Goal: Task Accomplishment & Management: Complete application form

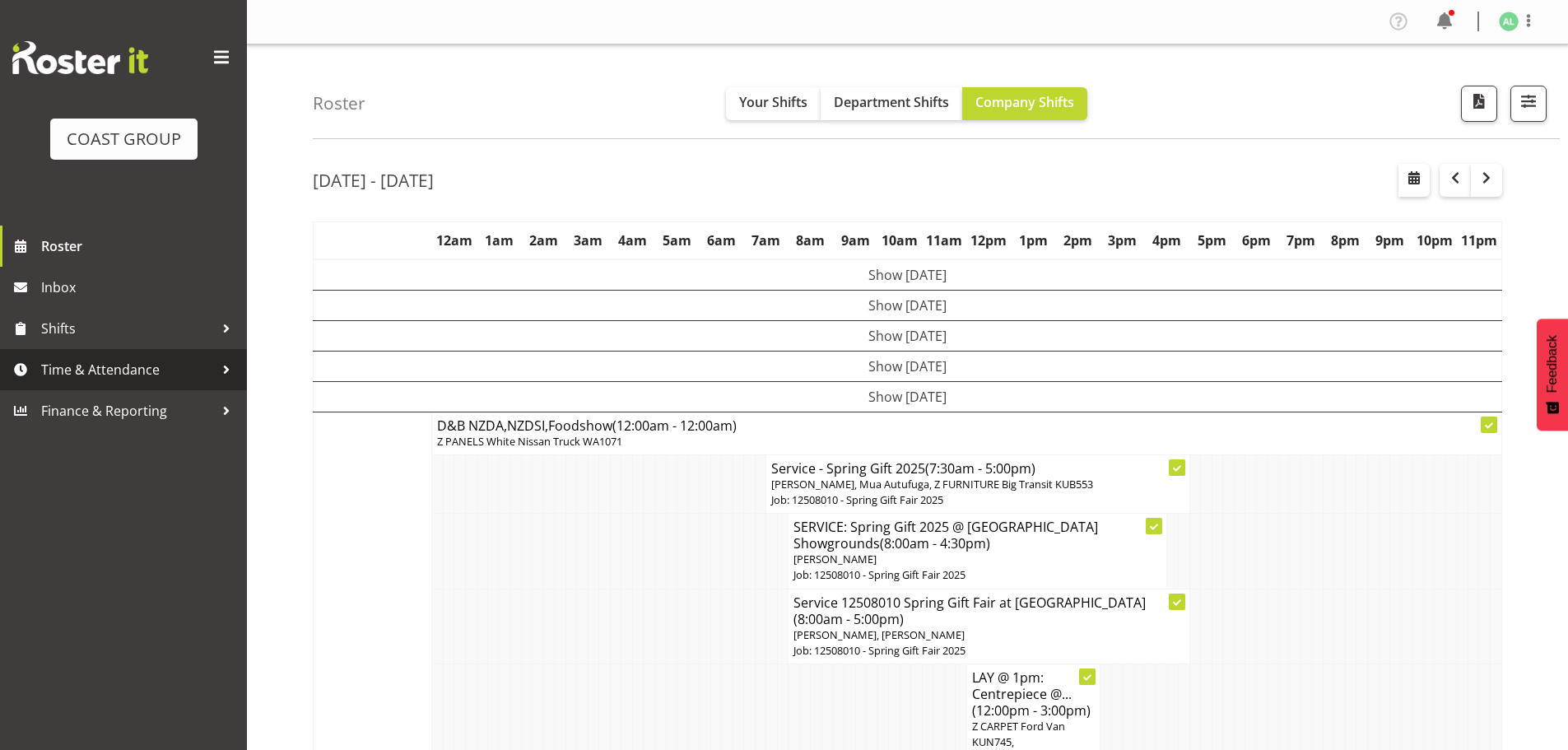
click at [95, 367] on span "Time & Attendance" at bounding box center [127, 369] width 172 height 24
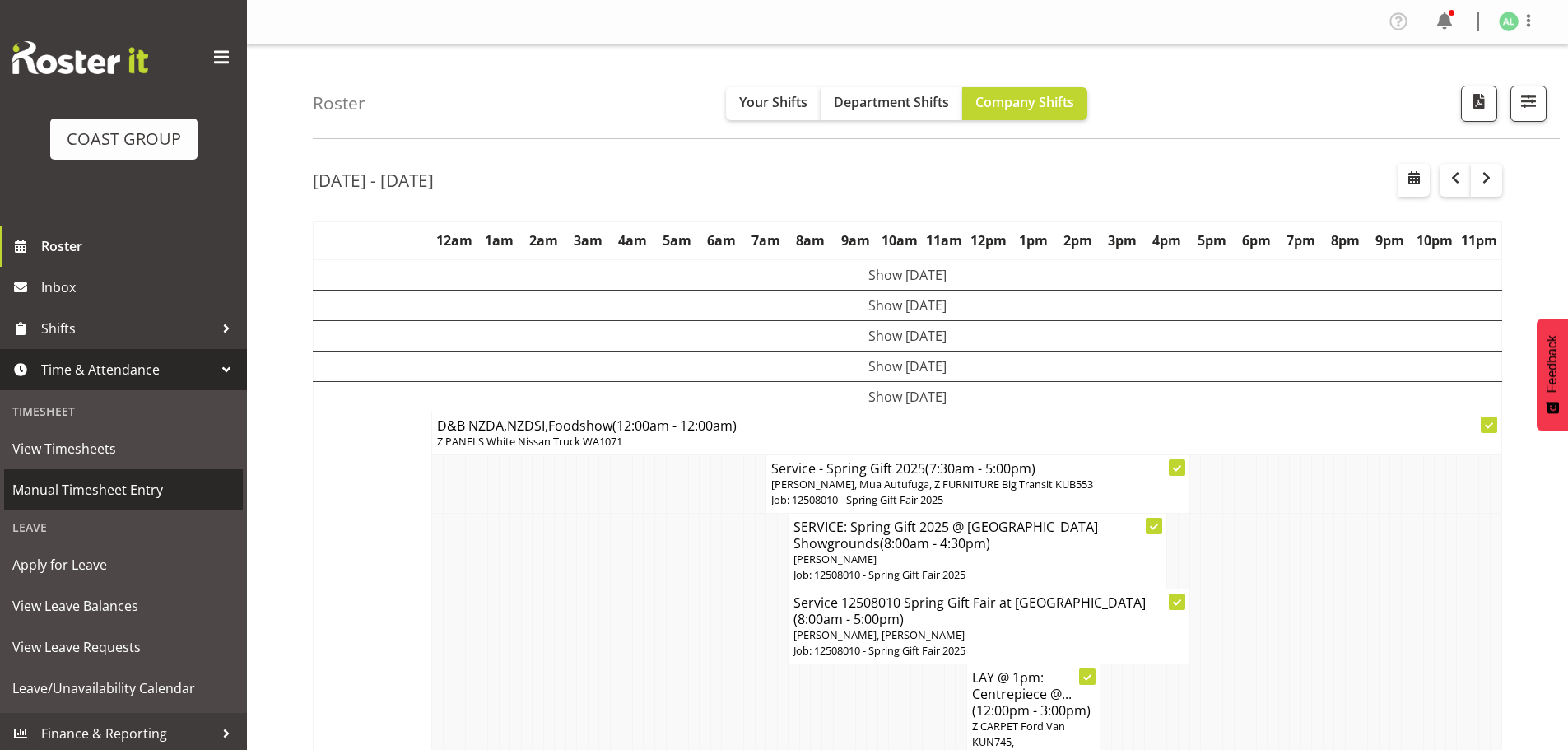
click at [115, 483] on span "Manual Timesheet Entry" at bounding box center [123, 489] width 222 height 24
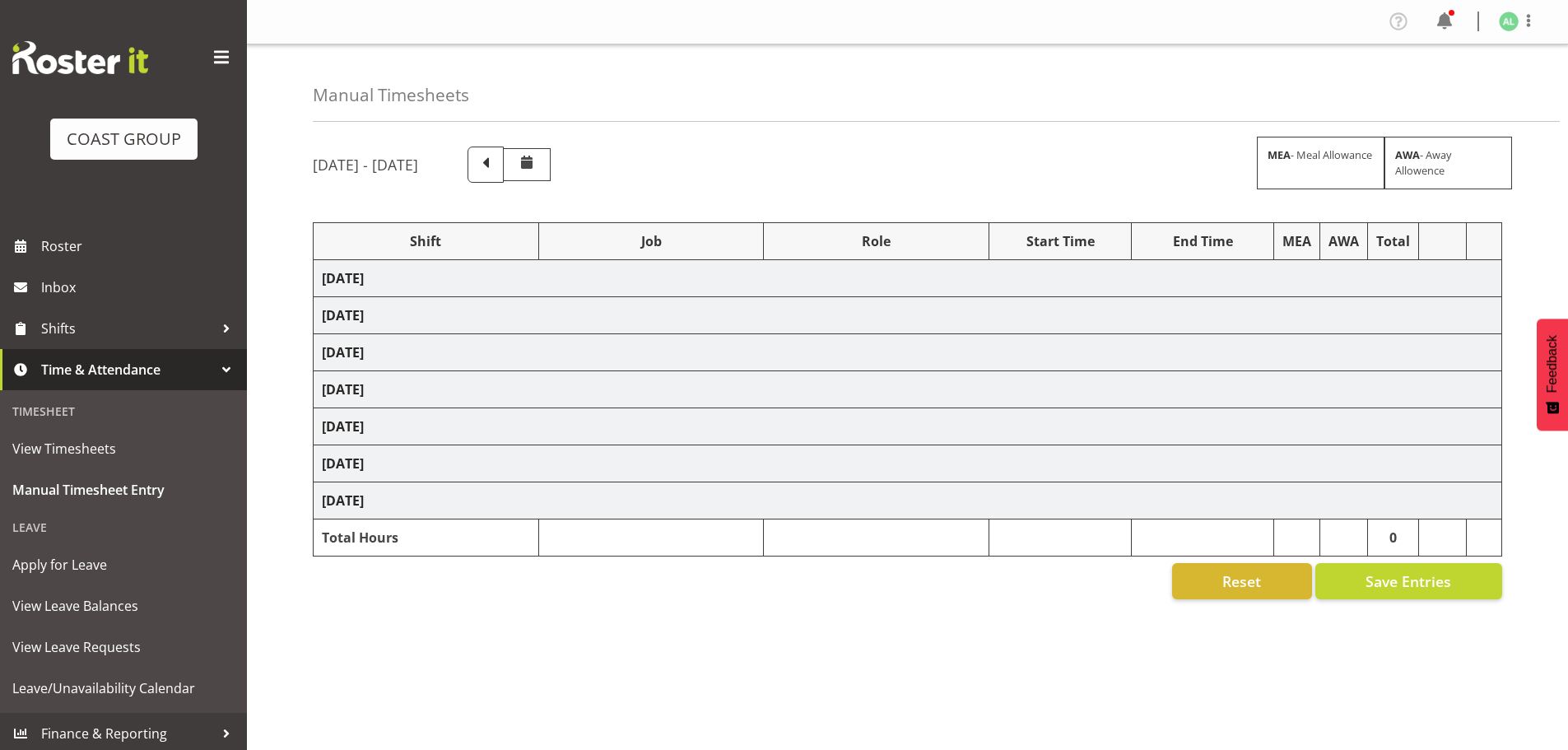
select select "10290"
select select "10496"
select select "9932"
select select "10251"
select select "10205"
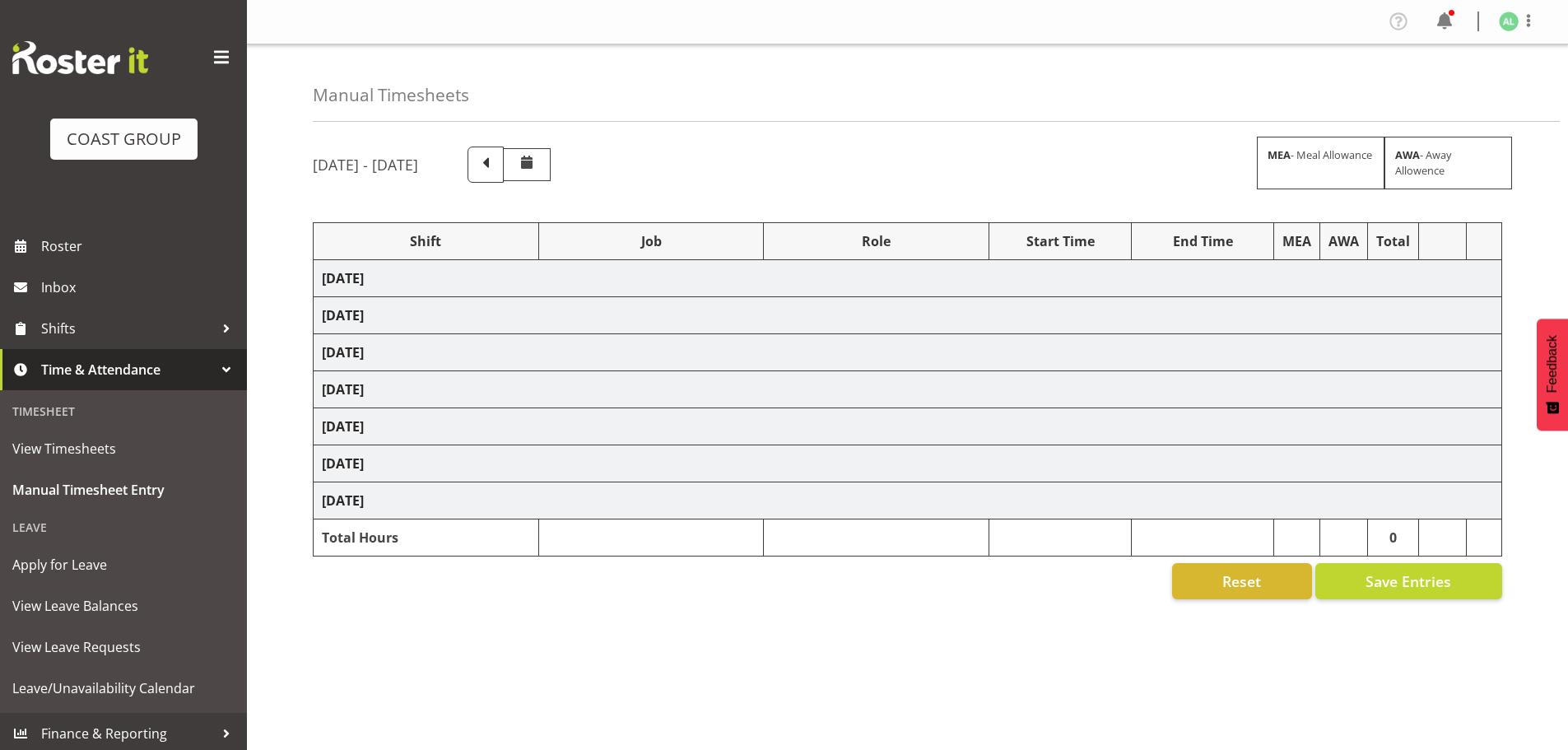
select select "9932"
select select "10243"
select select "10191"
select select "9051"
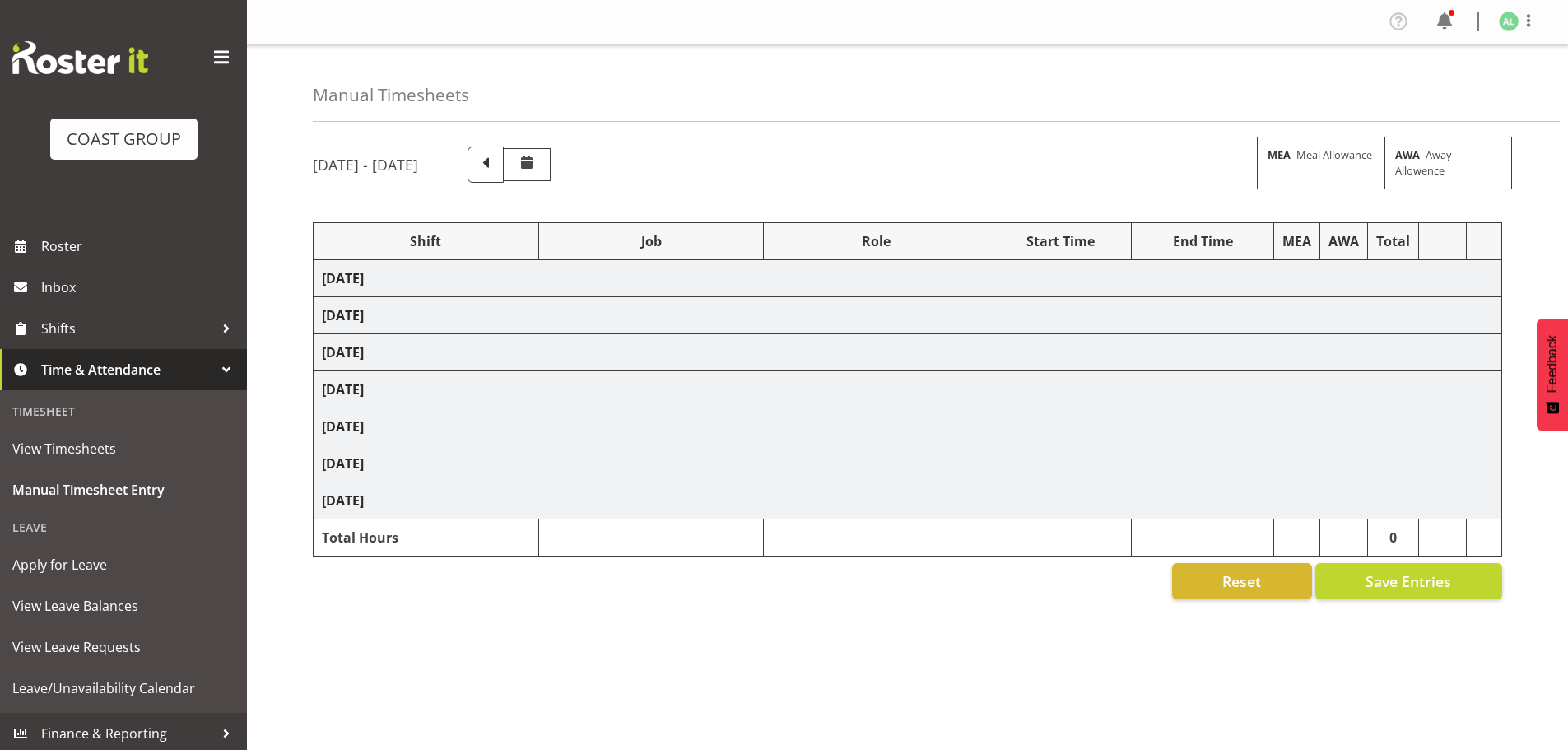
select select "10496"
select select "10243"
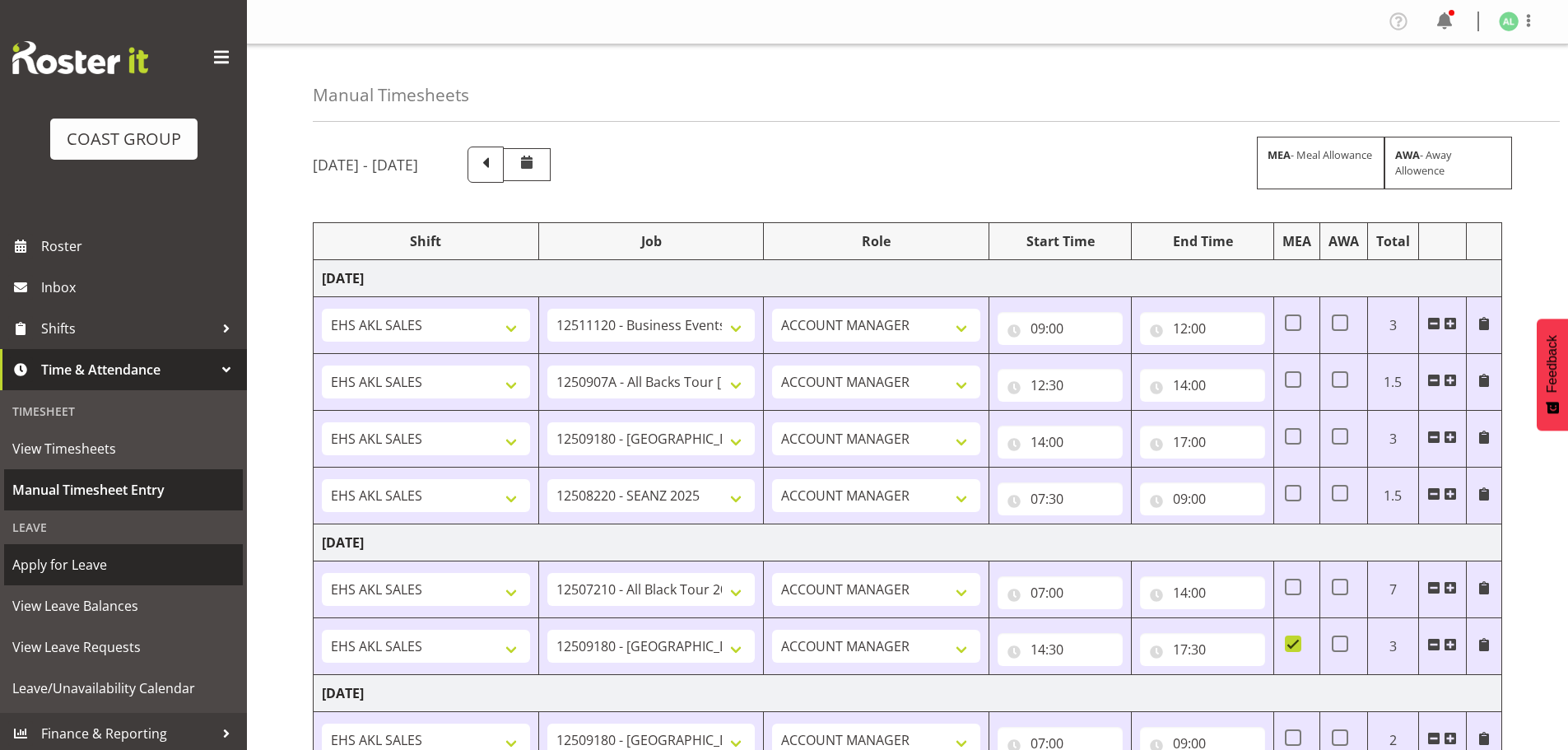
click at [83, 490] on span "Manual Timesheet Entry" at bounding box center [123, 489] width 222 height 24
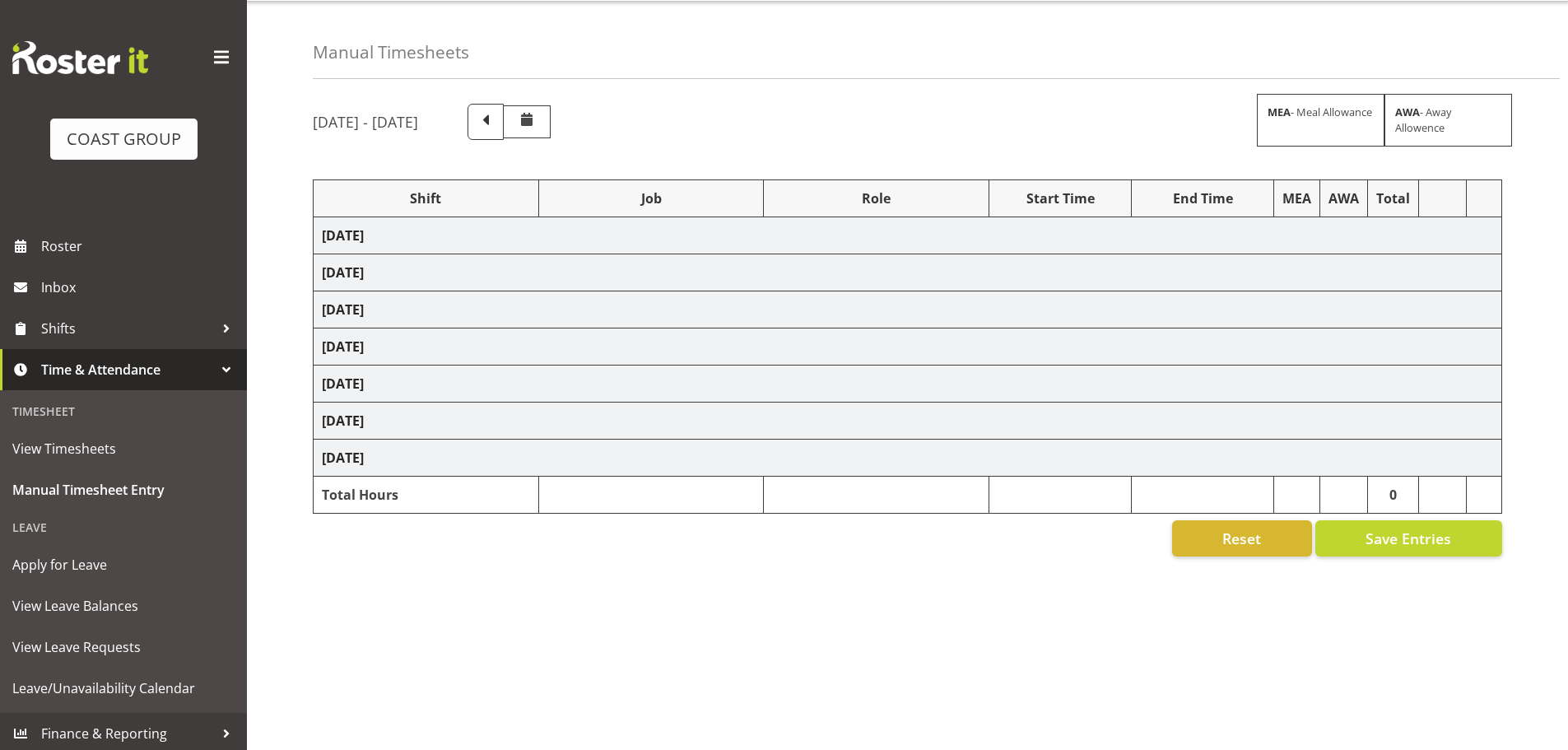
scroll to position [55, 0]
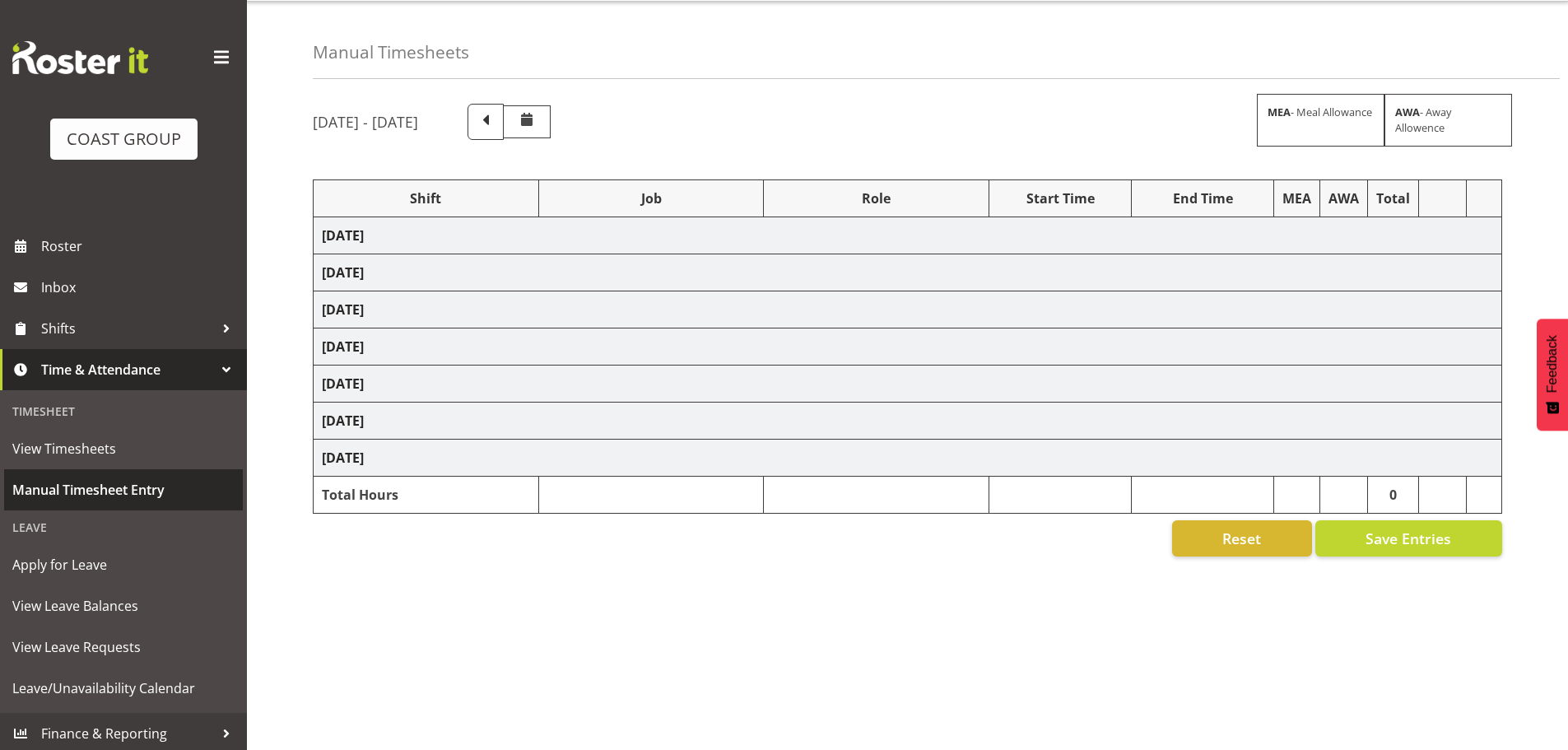
click at [61, 492] on span "Manual Timesheet Entry" at bounding box center [123, 489] width 222 height 24
select select "10290"
select select "10496"
select select "9932"
select select "10251"
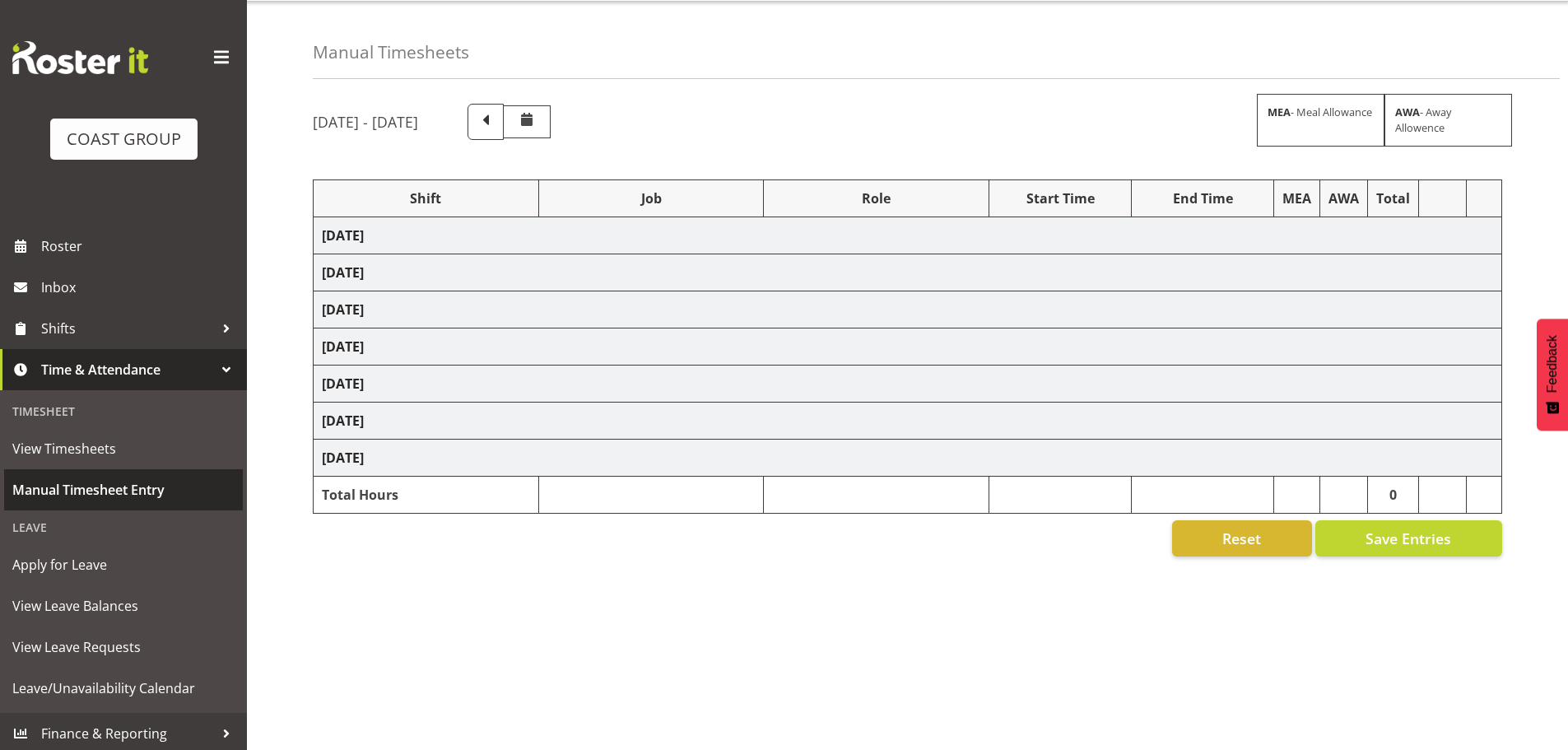
select select "10205"
select select "9932"
select select "10243"
select select "10191"
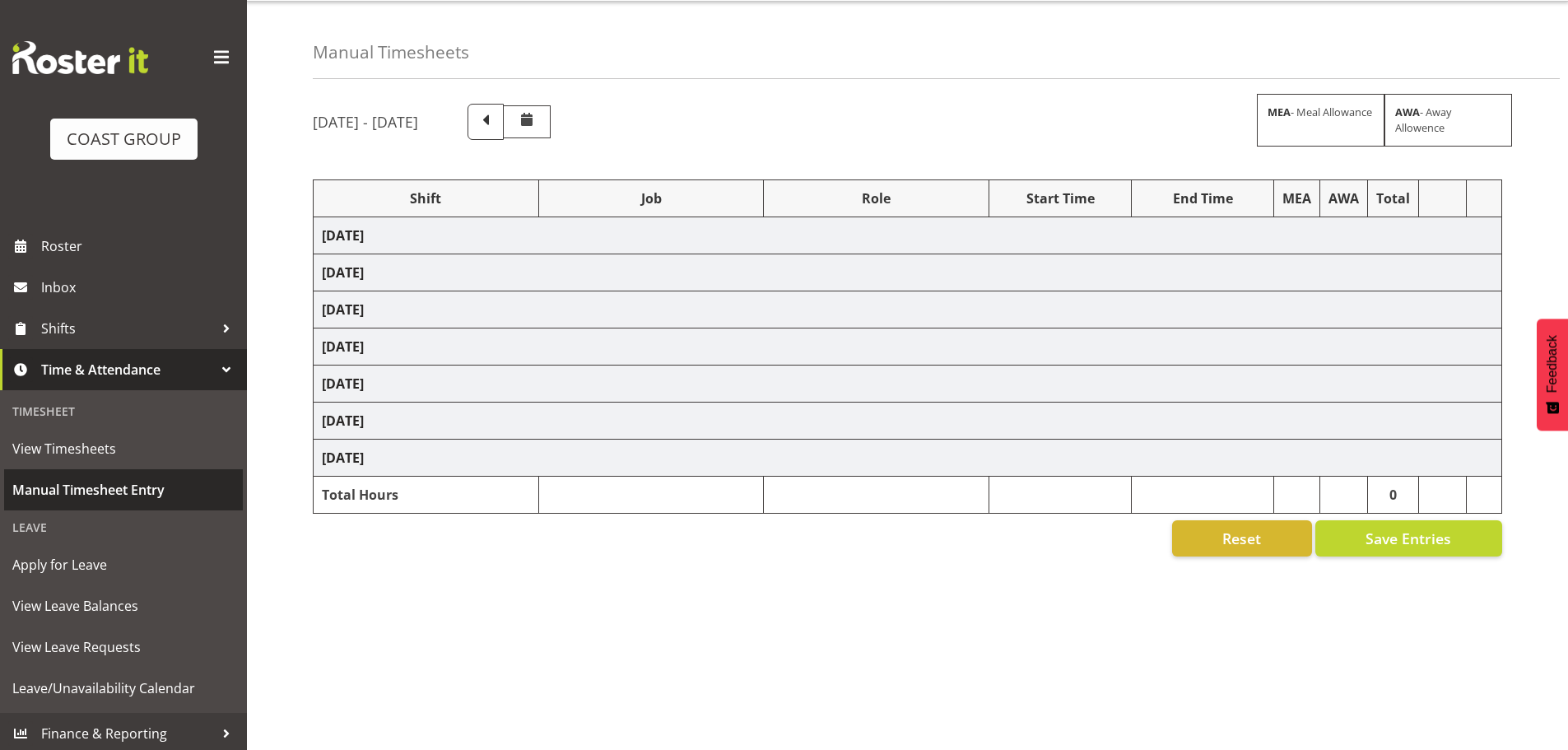
select select "9051"
select select "10496"
select select "10243"
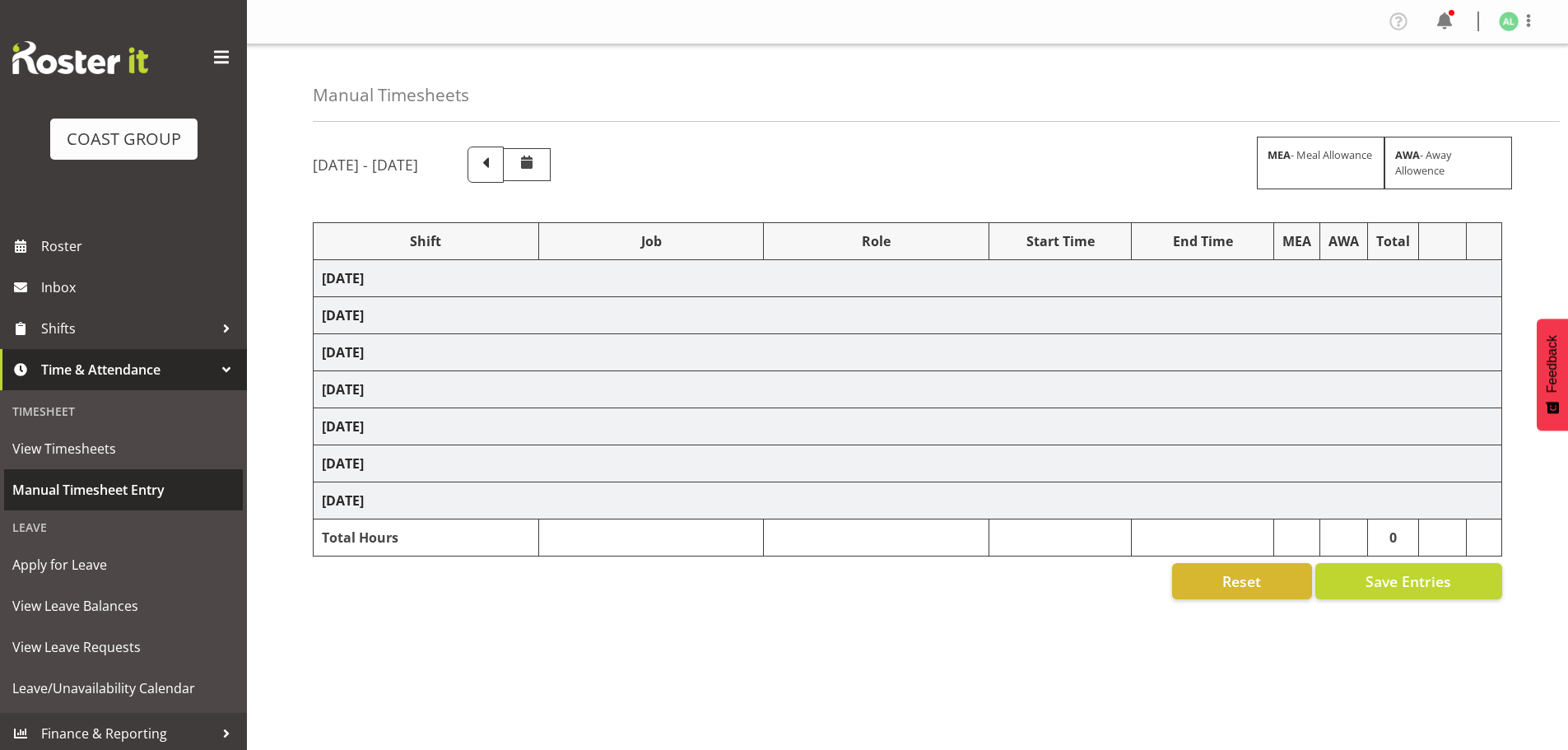
select select "10290"
select select "10496"
select select "9932"
select select "10251"
select select "10205"
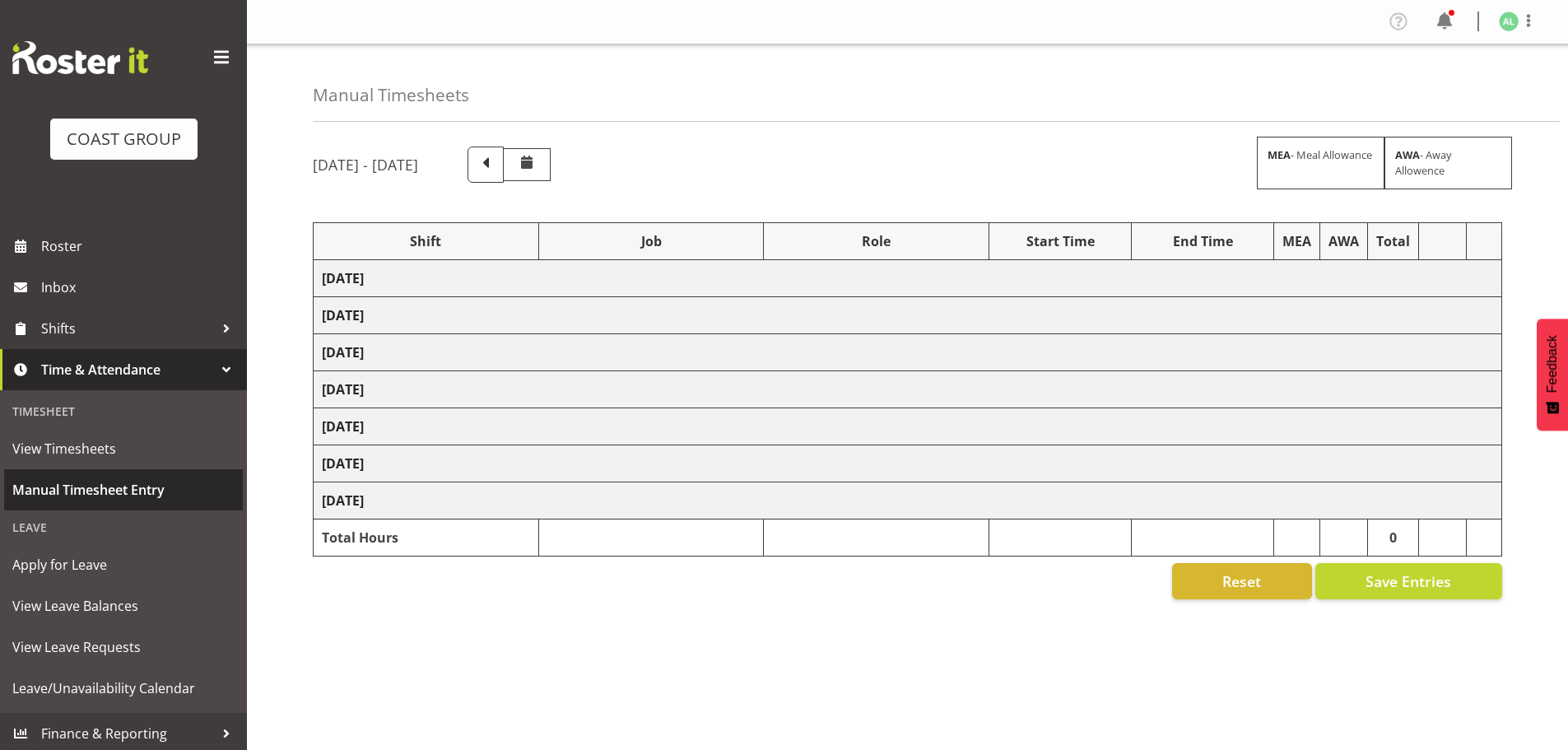
select select "9932"
select select "10243"
select select "10191"
select select "9051"
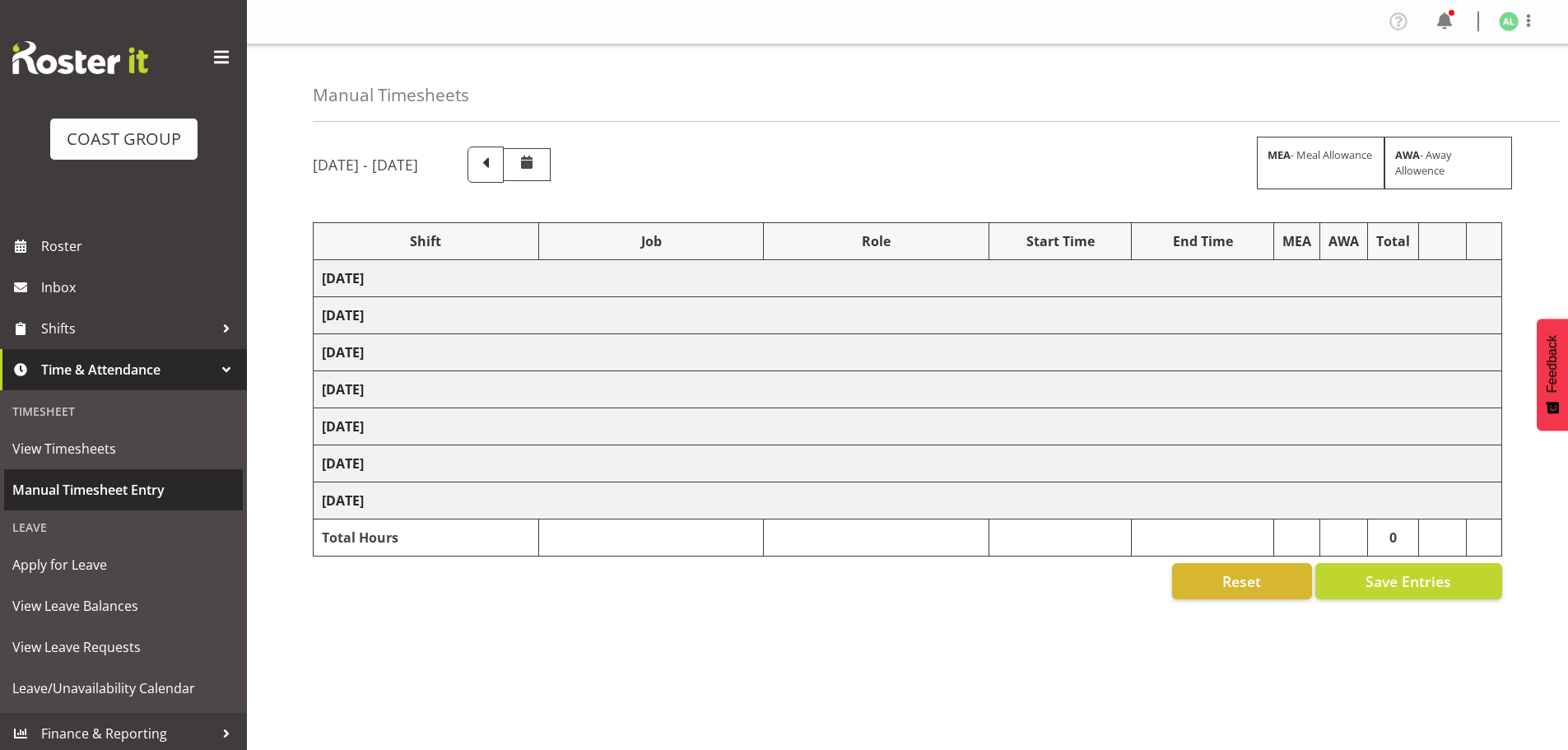
select select "10496"
select select "10243"
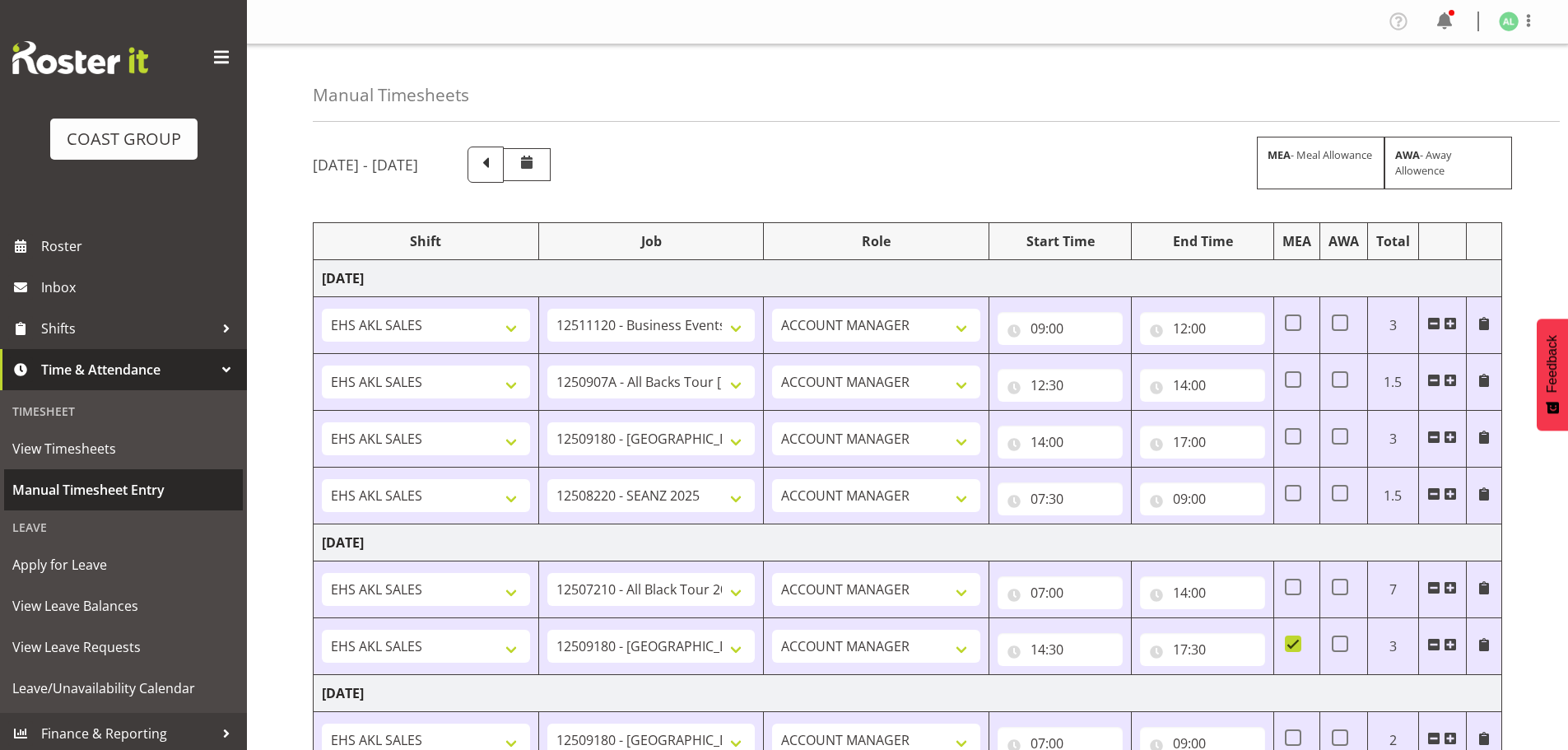
click at [77, 493] on span "Manual Timesheet Entry" at bounding box center [123, 489] width 222 height 24
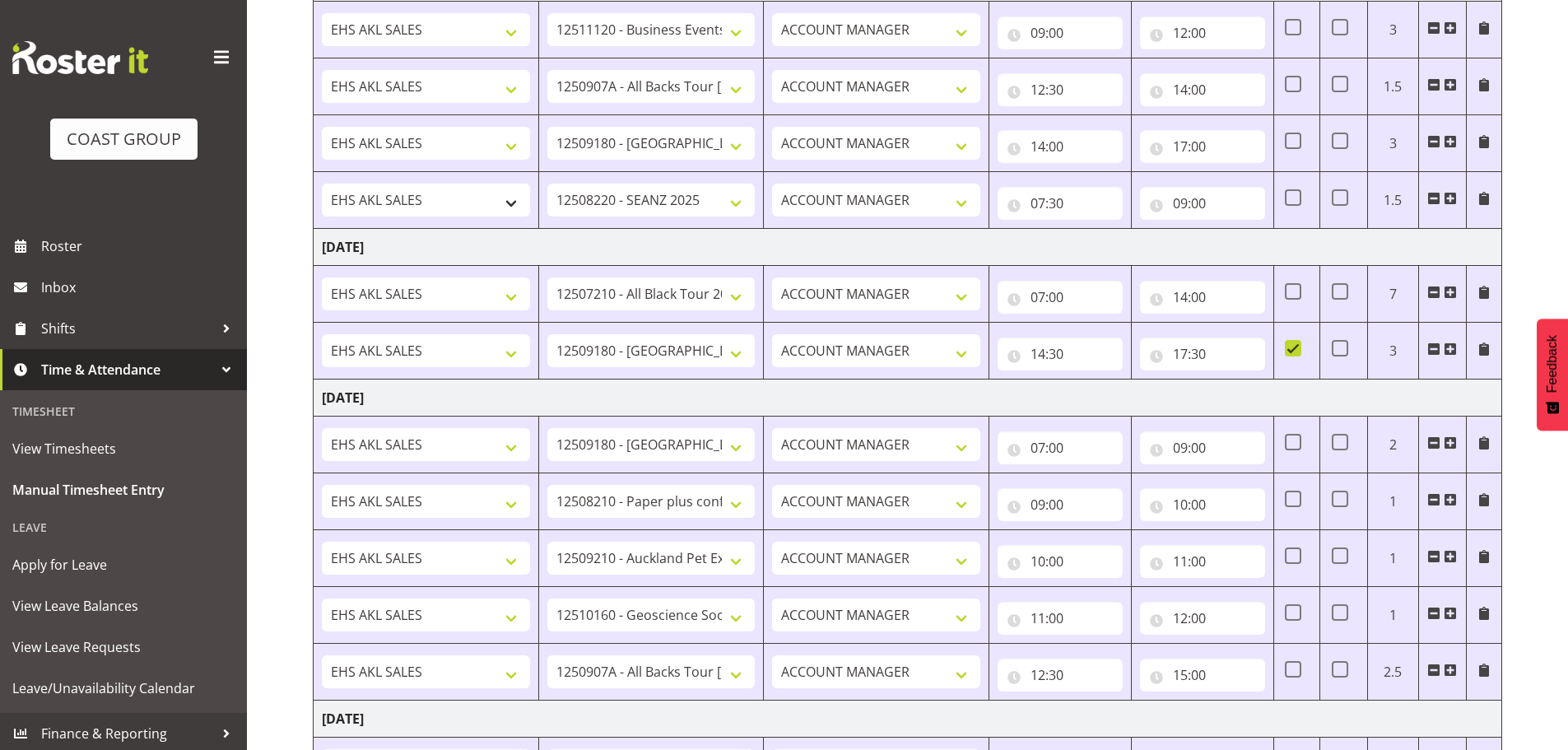
scroll to position [726, 0]
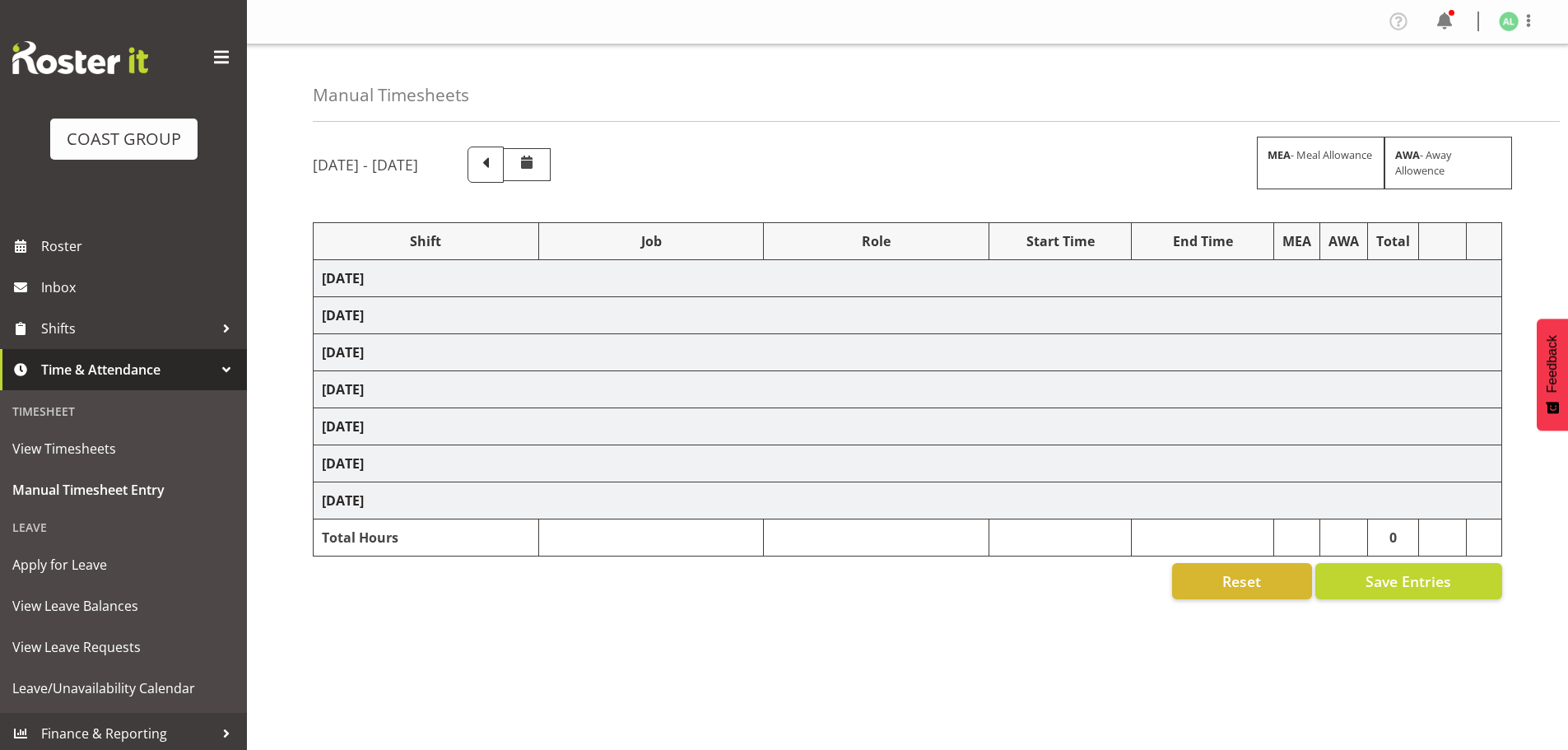
select select "10290"
select select "10496"
select select "9932"
select select "10251"
select select "10205"
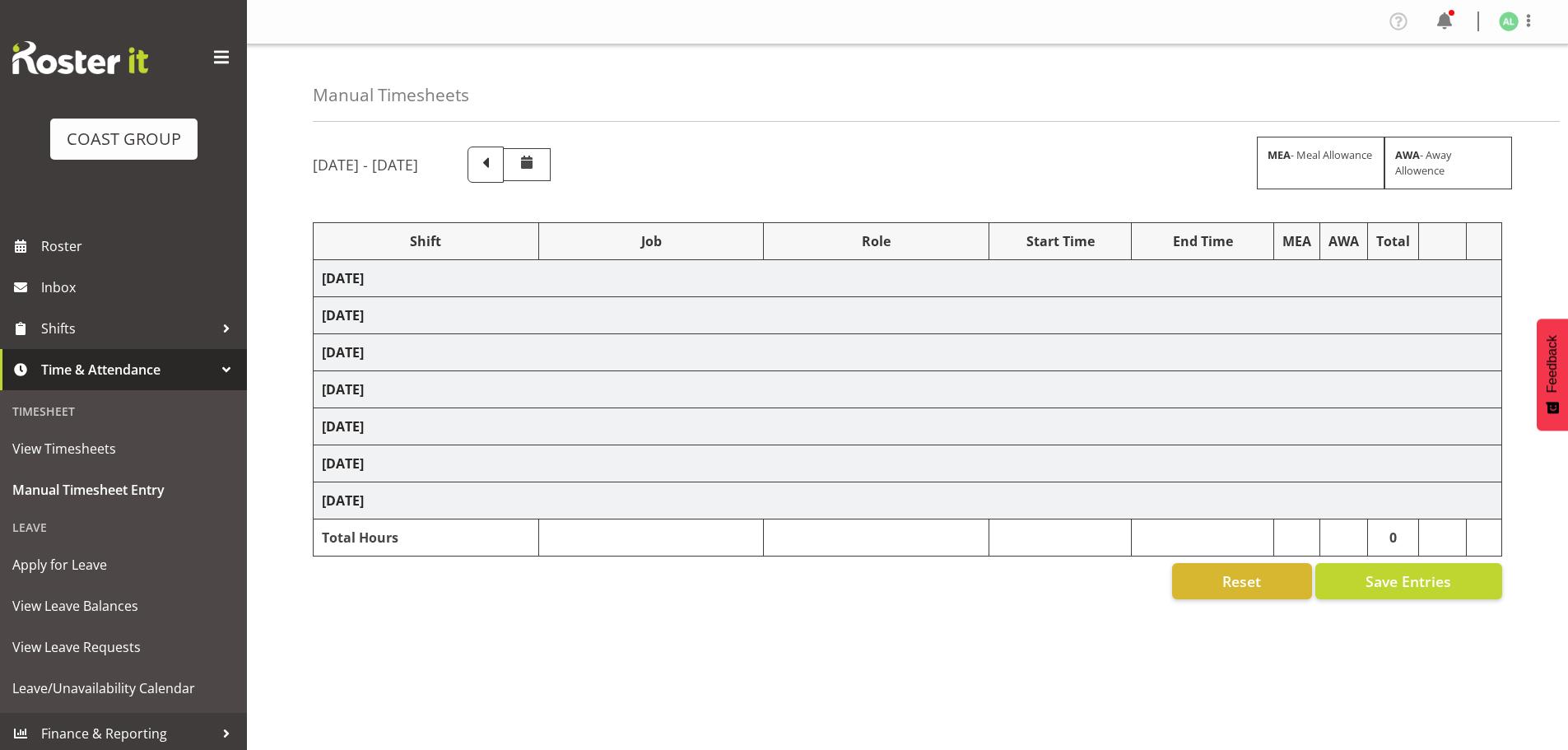
select select "9932"
select select "10243"
select select "10191"
select select "9051"
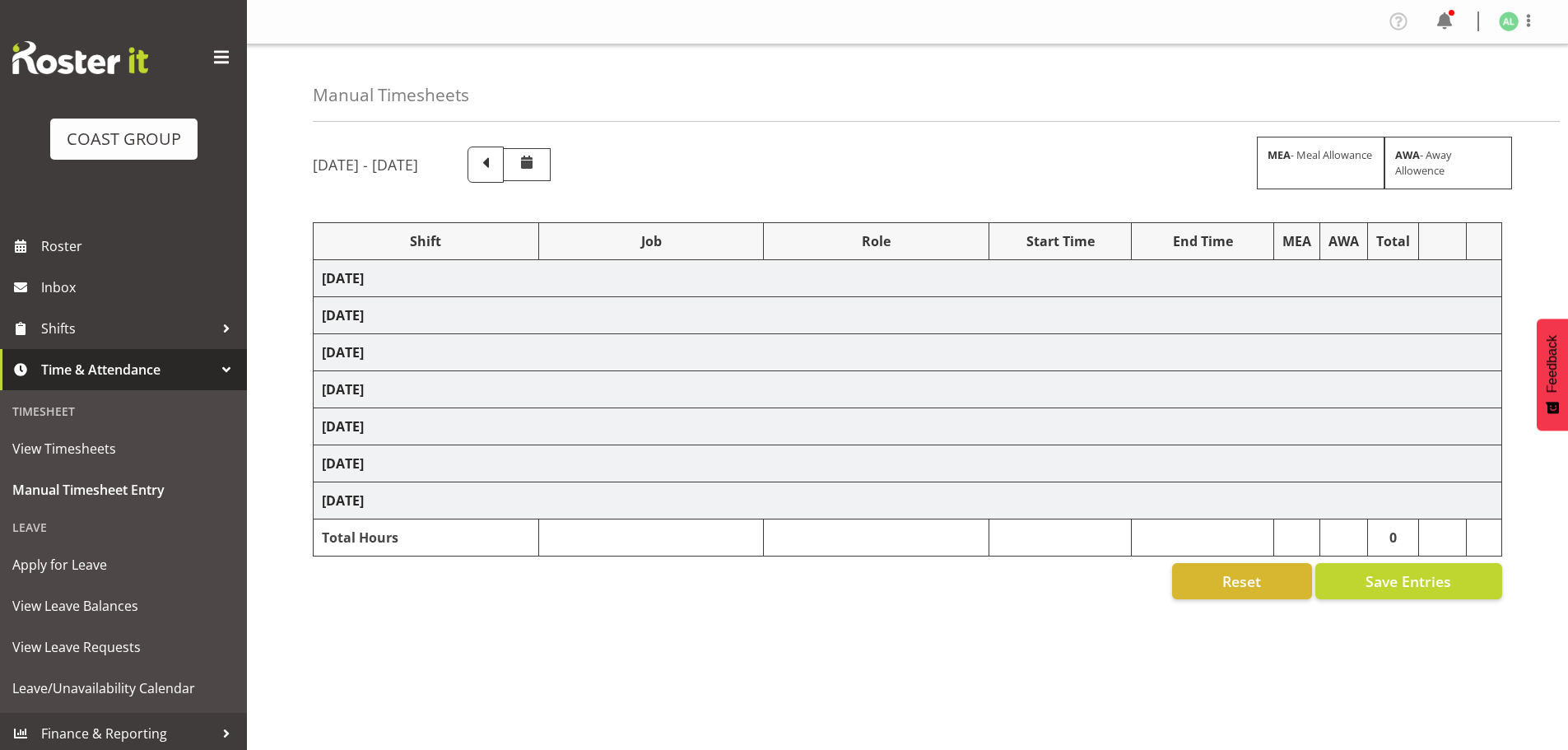
select select "10496"
select select "10243"
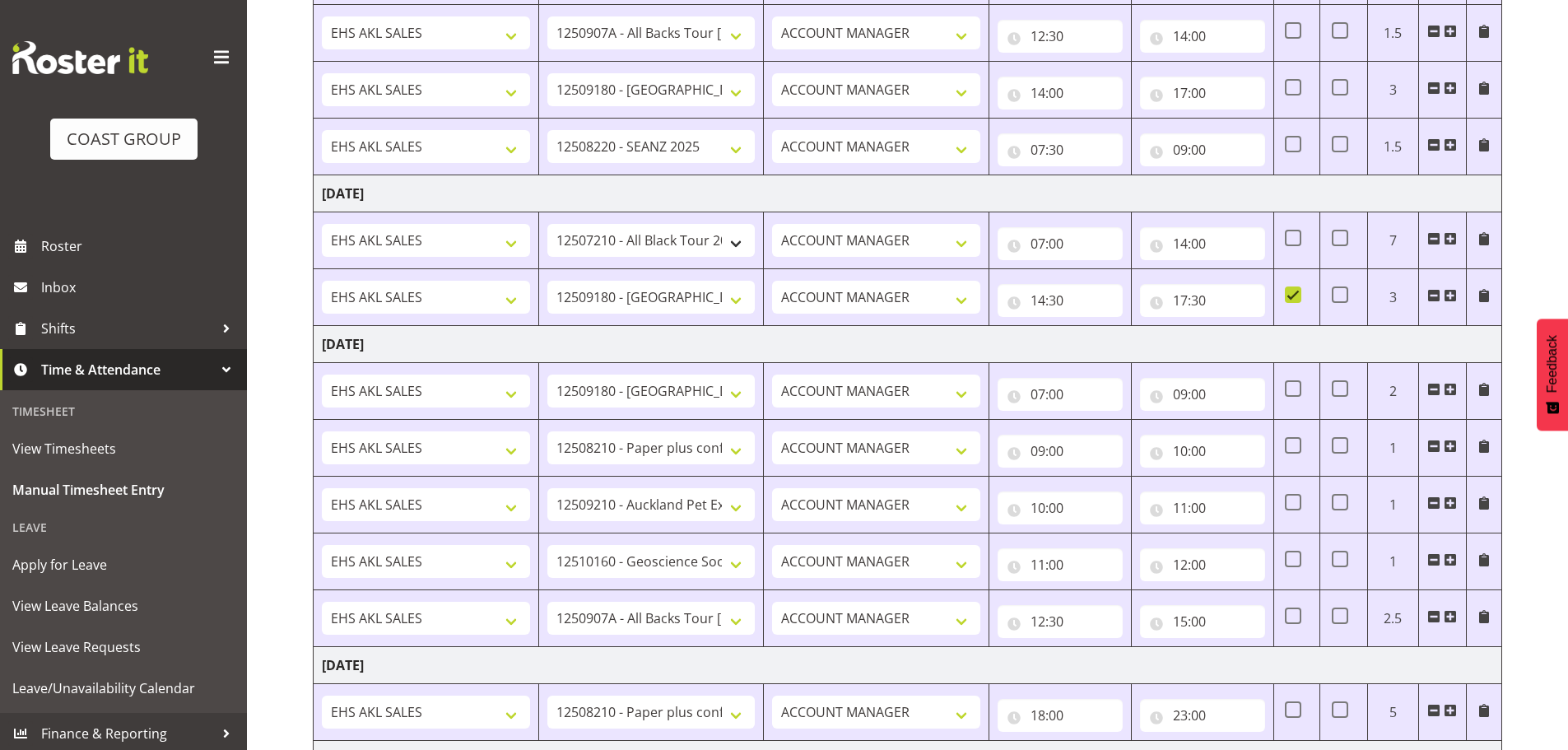
scroll to position [549, 0]
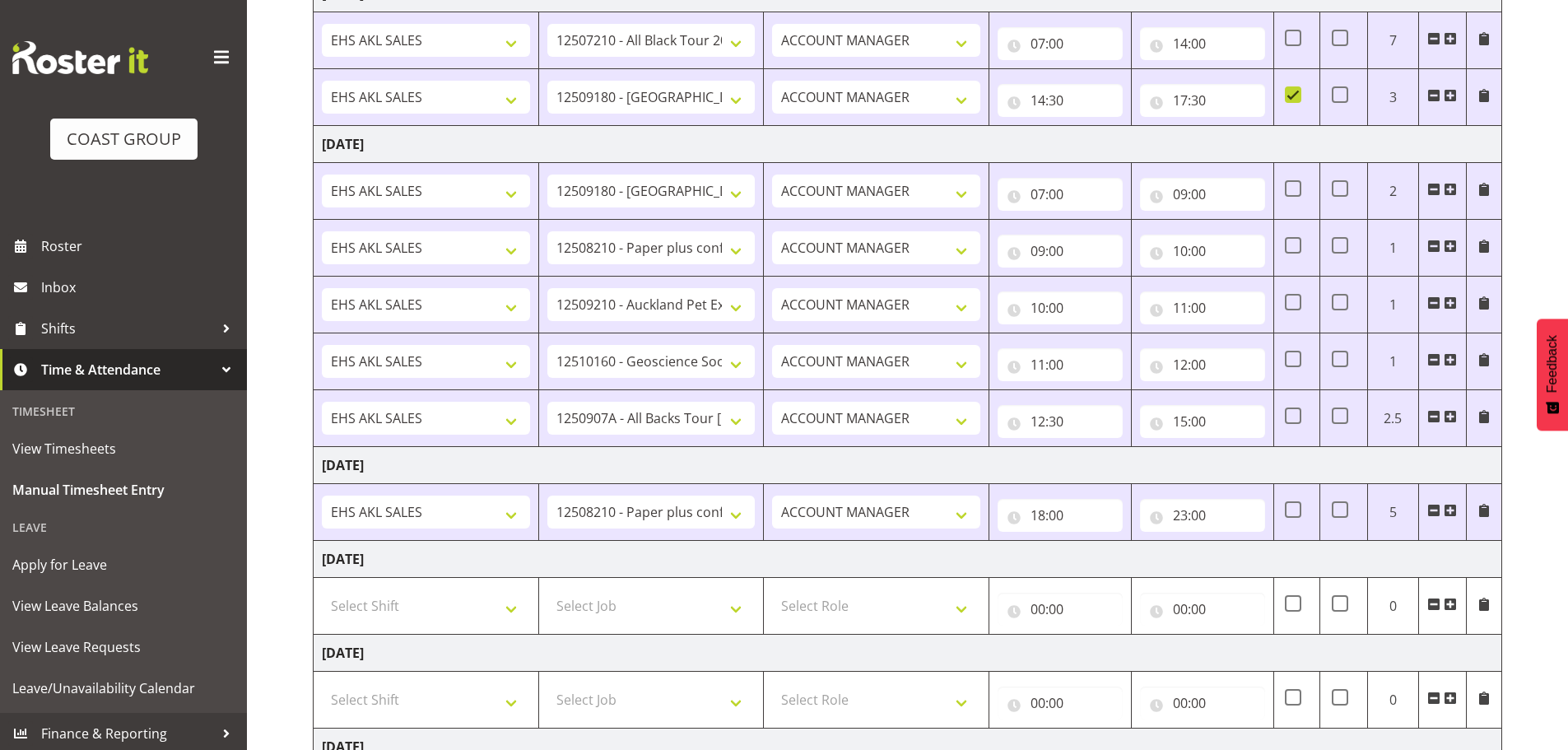
click at [1455, 512] on span at bounding box center [1451, 511] width 14 height 14
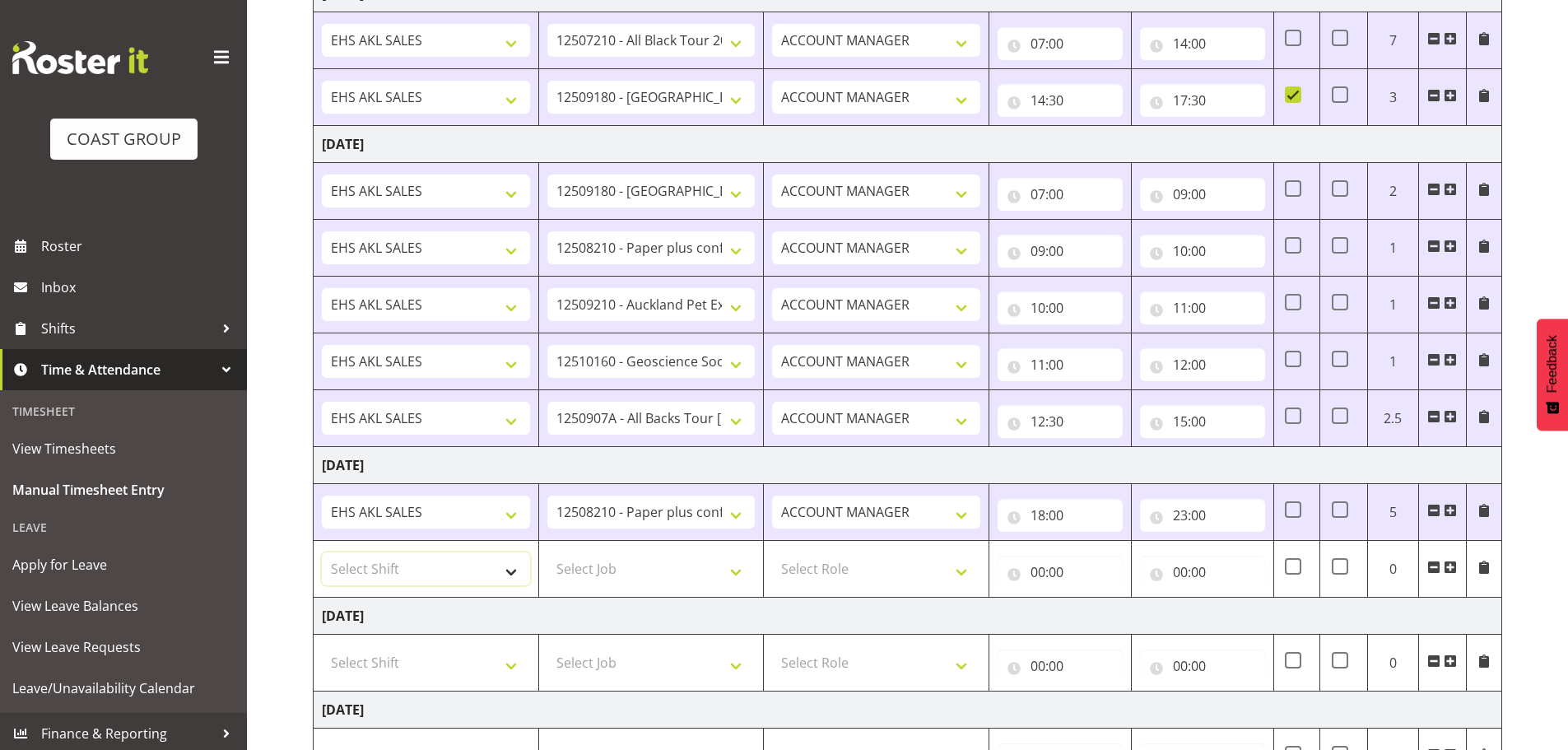
click at [372, 562] on select "Select Shift EHS AKL SALES" at bounding box center [425, 569] width 208 height 33
select select "1327"
click at [322, 552] on select "Select Shift EHS AKL SALES" at bounding box center [425, 569] width 208 height 33
click at [583, 576] on select "Select Job 1 Carlton Events 1 [PERSON_NAME][GEOGRAPHIC_DATA] 1 [PERSON_NAME][GE…" at bounding box center [651, 569] width 208 height 33
select select "10496"
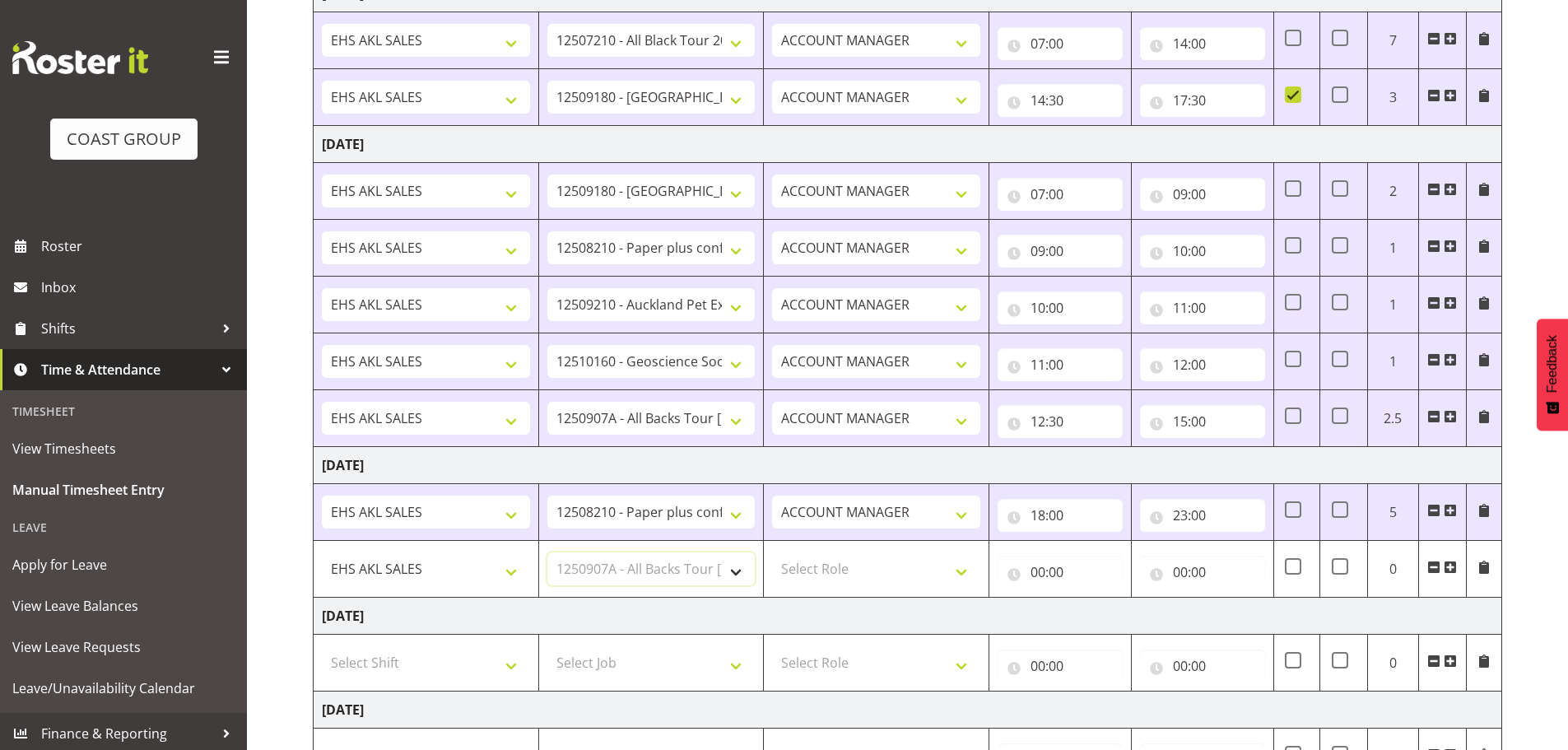
click at [548, 552] on select "Select Job 1 Carlton Events 1 [PERSON_NAME][GEOGRAPHIC_DATA] 1 [PERSON_NAME][GE…" at bounding box center [651, 569] width 208 height 33
click at [817, 578] on select "Select Role ACCOUNT MANAGER Account Manager" at bounding box center [876, 569] width 208 height 33
select select "197"
click at [772, 552] on select "Select Role ACCOUNT MANAGER Account Manager" at bounding box center [876, 569] width 208 height 33
click at [1042, 575] on input "00:00" at bounding box center [1060, 572] width 125 height 33
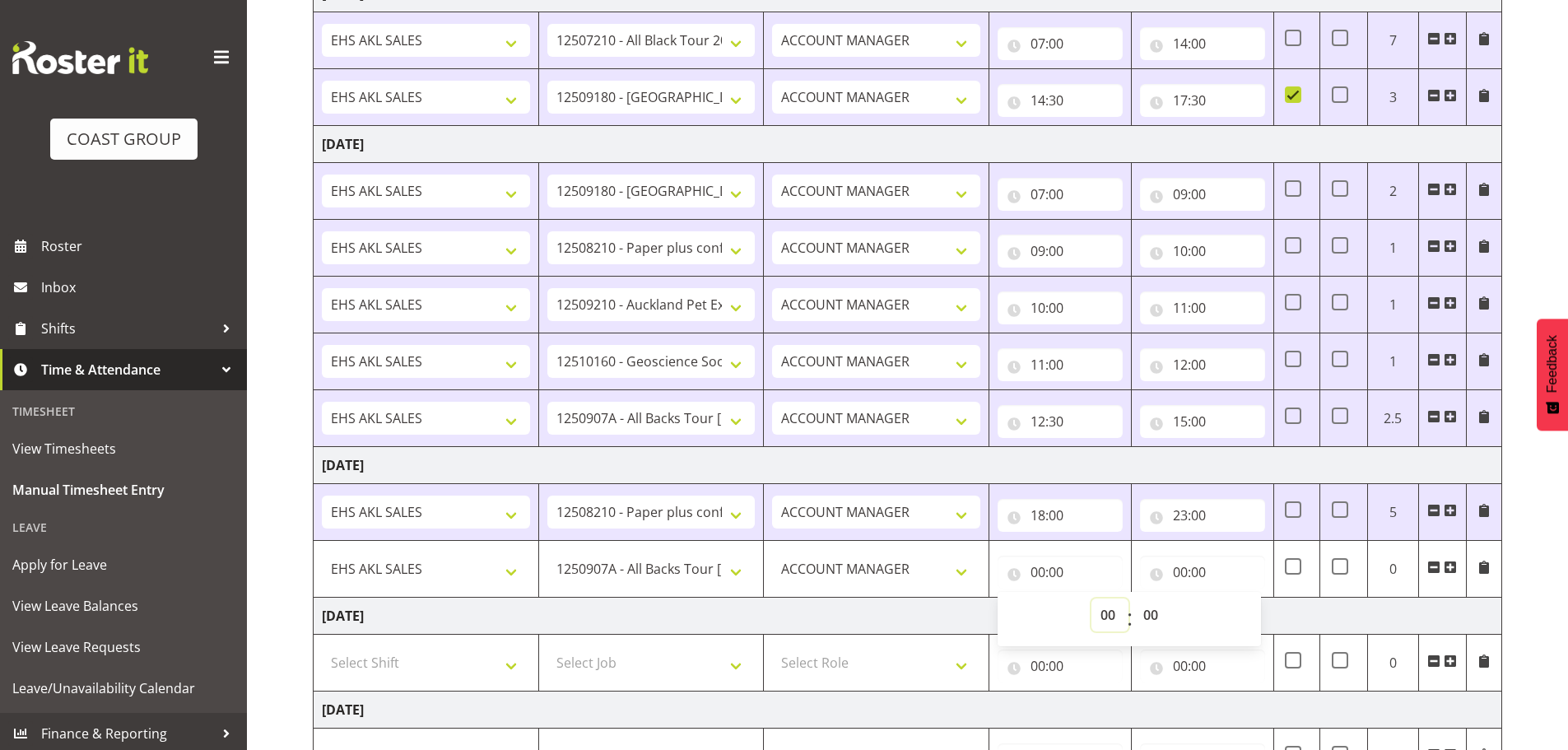
click at [1108, 609] on select "00 01 02 03 04 05 06 07 08 09 10 11 12 13 14 15 16 17 18 19 20 21 22 23" at bounding box center [1111, 615] width 37 height 33
select select "9"
click at [1092, 599] on select "00 01 02 03 04 05 06 07 08 09 10 11 12 13 14 15 16 17 18 19 20 21 22 23" at bounding box center [1111, 615] width 37 height 33
type input "09:00"
click at [1154, 611] on select "00 01 02 03 04 05 06 07 08 09 10 11 12 13 14 15 16 17 18 19 20 21 22 23 24 25 2…" at bounding box center [1153, 615] width 37 height 33
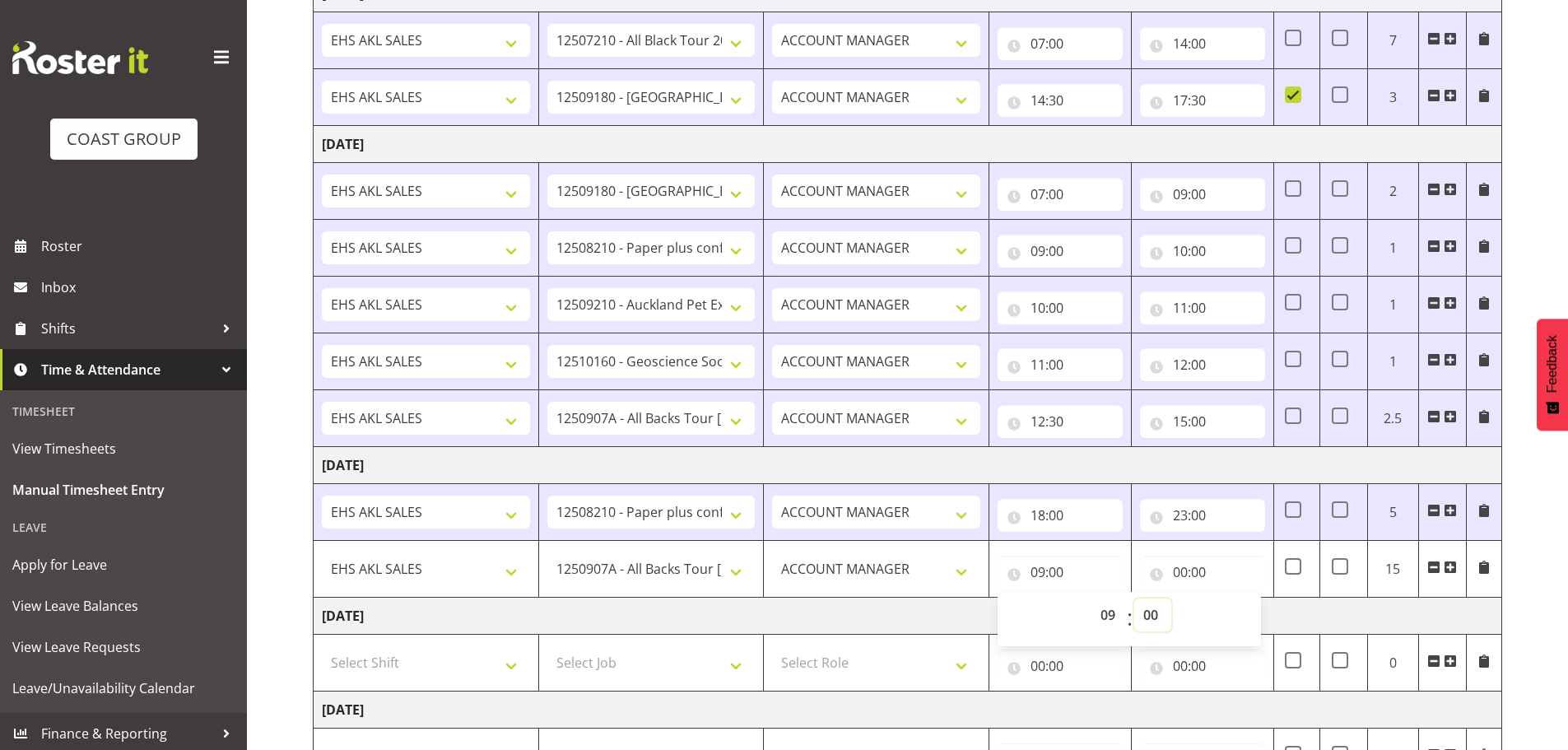
select select "30"
click at [1135, 599] on select "00 01 02 03 04 05 06 07 08 09 10 11 12 13 14 15 16 17 18 19 20 21 22 23 24 25 2…" at bounding box center [1153, 615] width 37 height 33
type input "09:30"
click at [1199, 573] on input "00:00" at bounding box center [1203, 572] width 125 height 33
click at [1240, 609] on select "00 01 02 03 04 05 06 07 08 09 10 11 12 13 14 15 16 17 18 19 20 21 22 23" at bounding box center [1253, 615] width 37 height 33
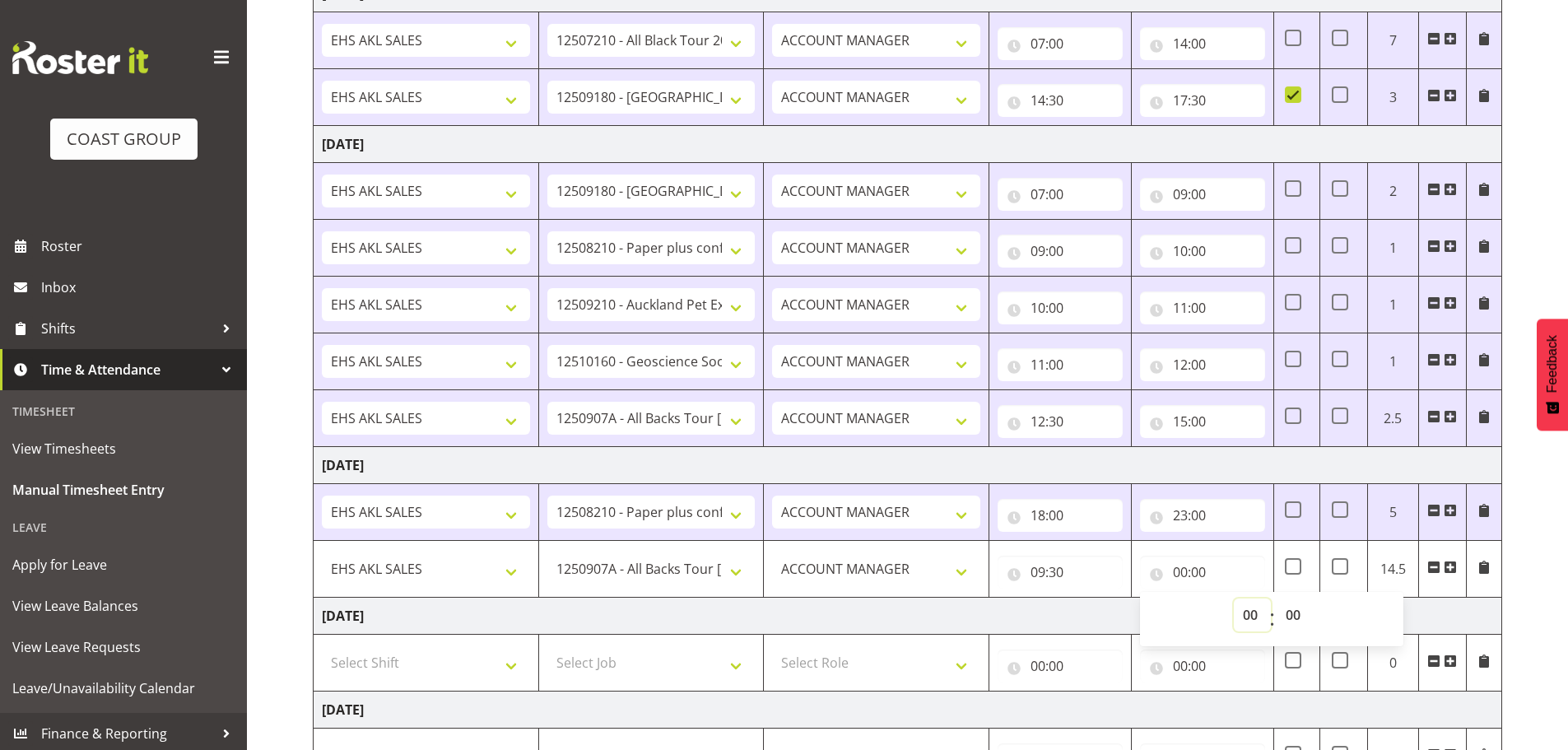
select select "17"
click at [1235, 599] on select "00 01 02 03 04 05 06 07 08 09 10 11 12 13 14 15 16 17 18 19 20 21 22 23" at bounding box center [1253, 615] width 37 height 33
type input "17:00"
click at [1035, 610] on td "[DATE]" at bounding box center [908, 616] width 1189 height 37
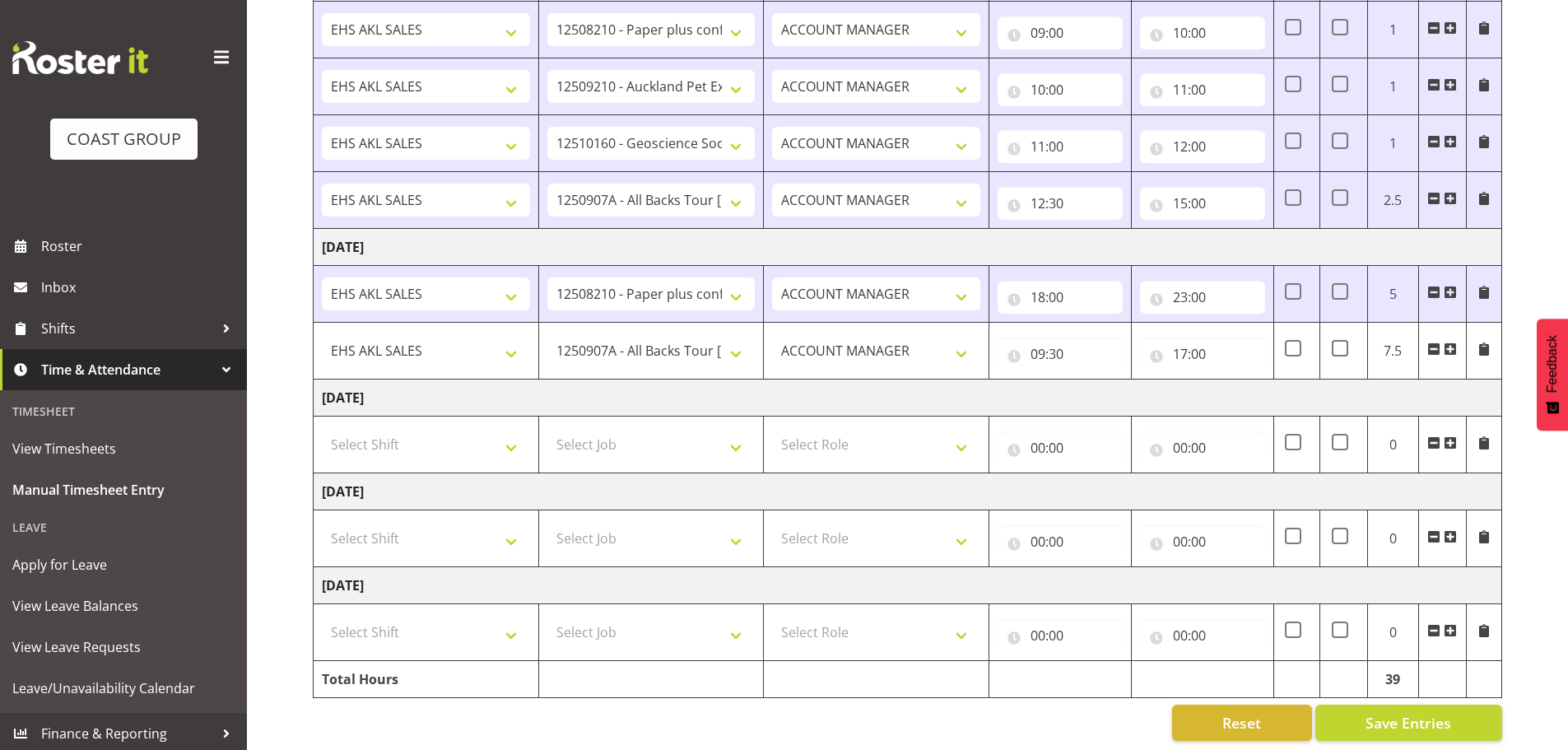
scroll to position [783, 0]
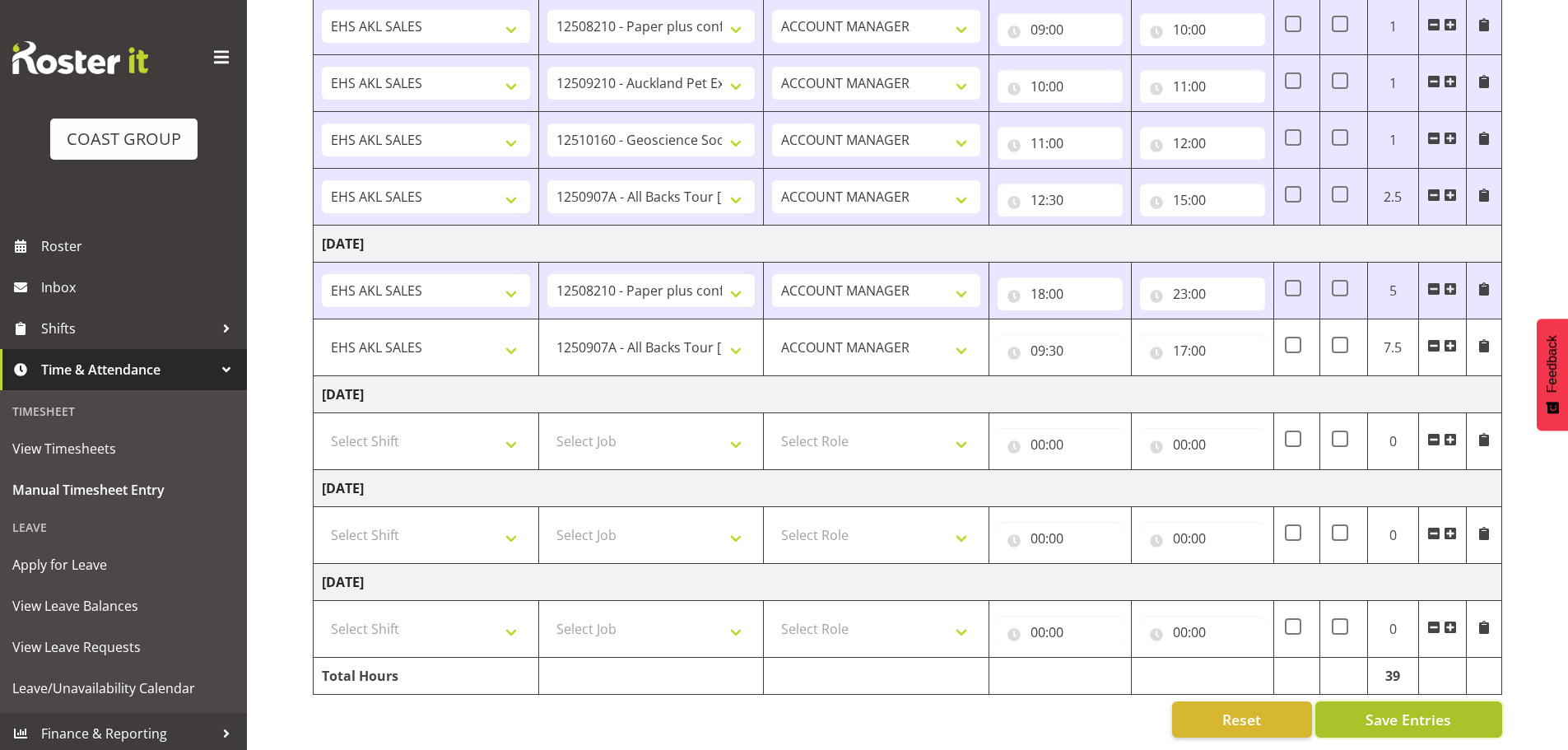
click at [1383, 710] on span "Save Entries" at bounding box center [1408, 720] width 85 height 21
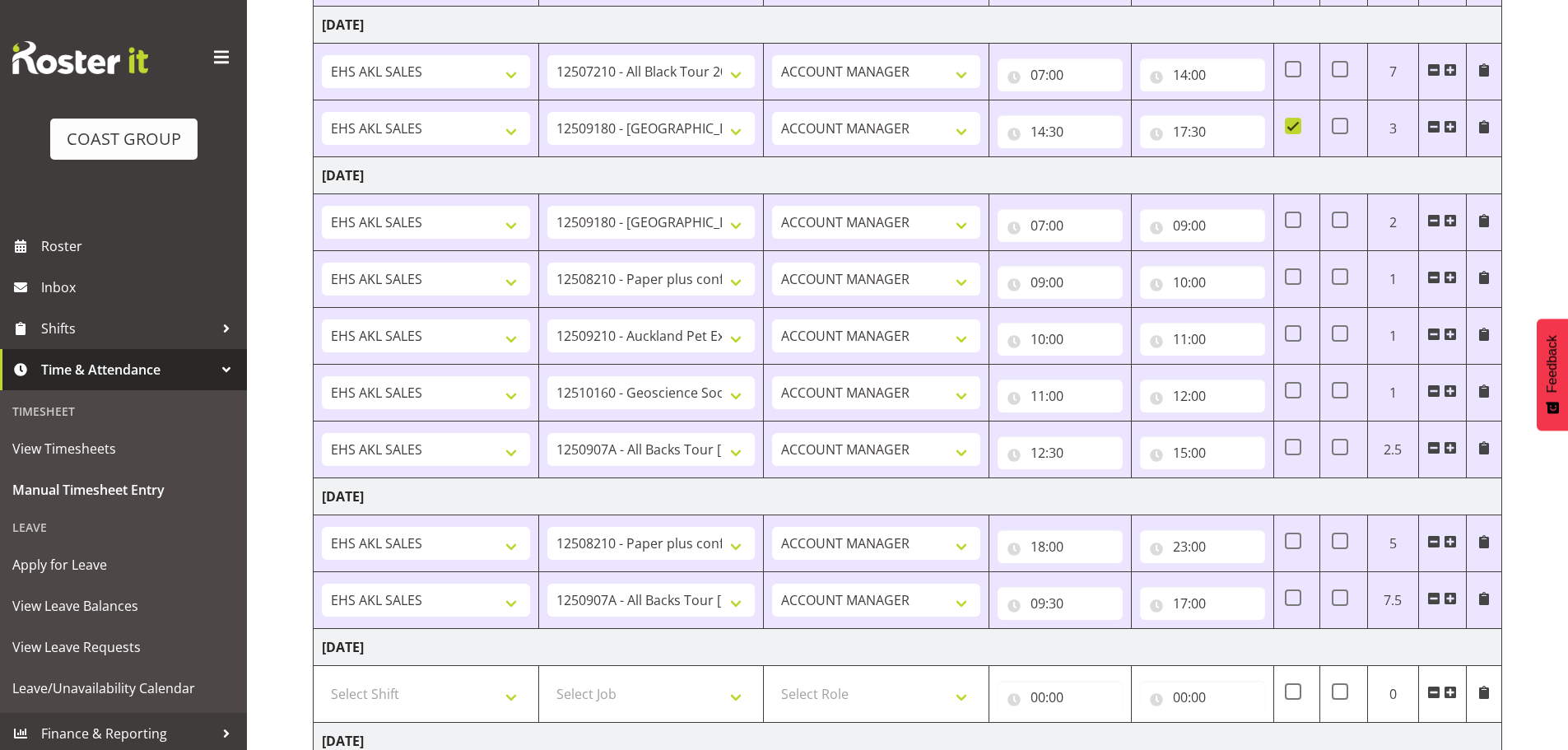
scroll to position [509, 0]
